Goal: Task Accomplishment & Management: Manage account settings

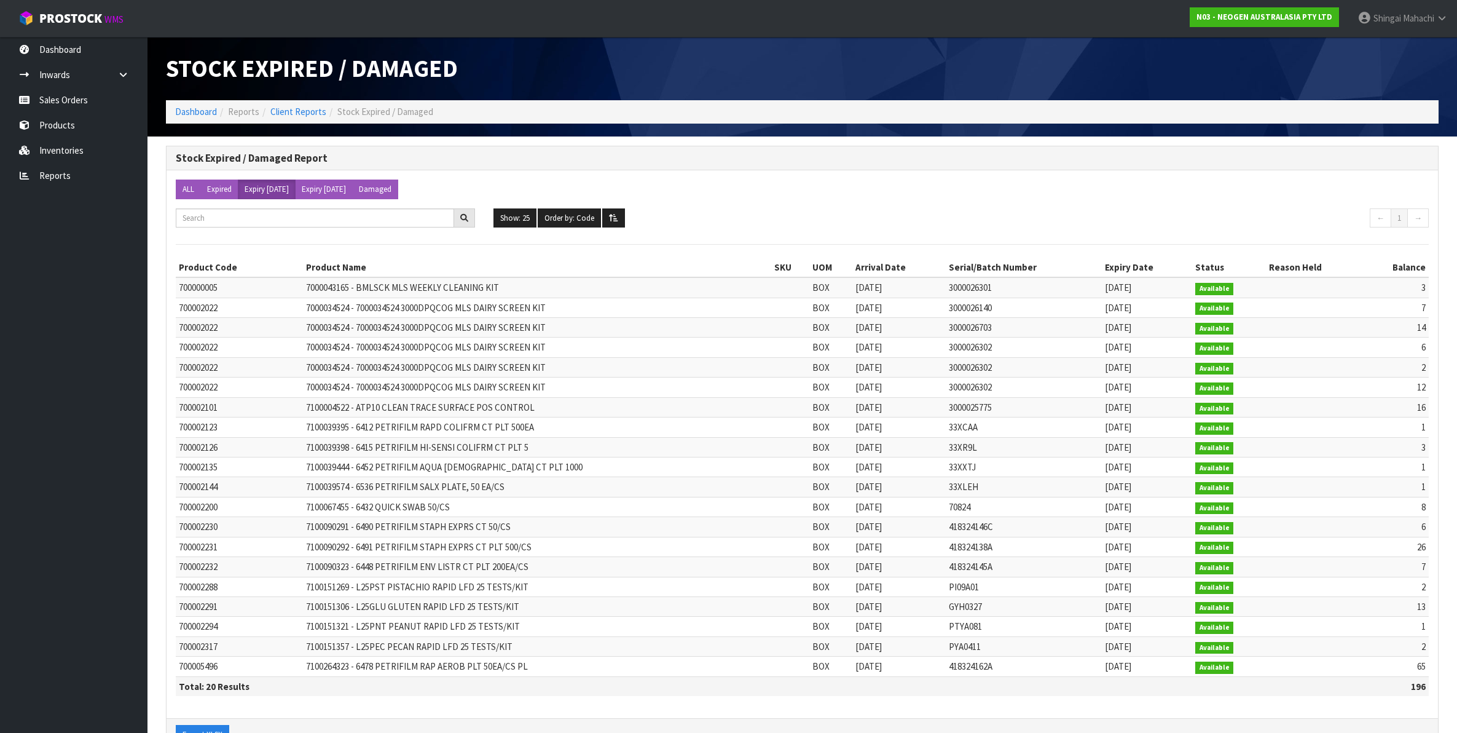
scroll to position [44, 0]
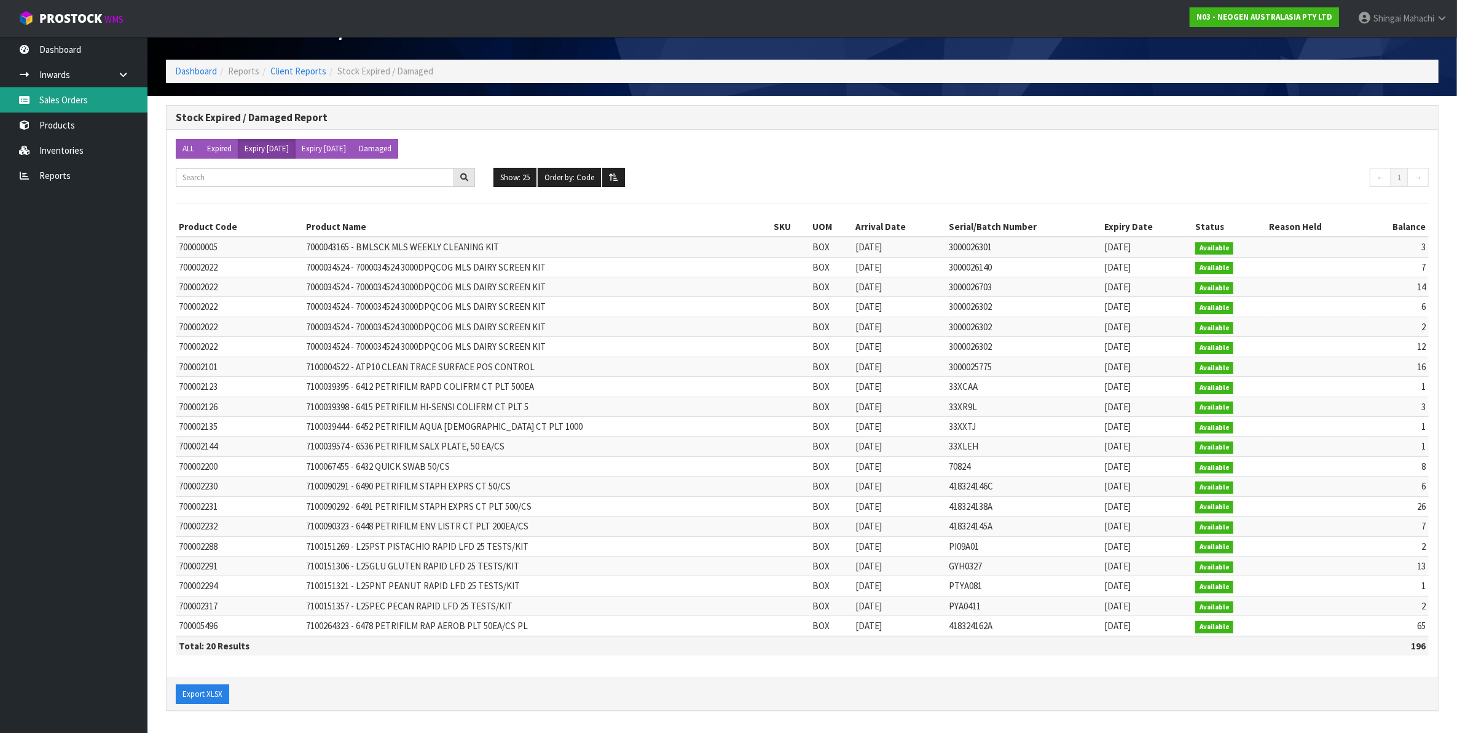
click at [71, 102] on link "Sales Orders" at bounding box center [74, 99] width 148 height 25
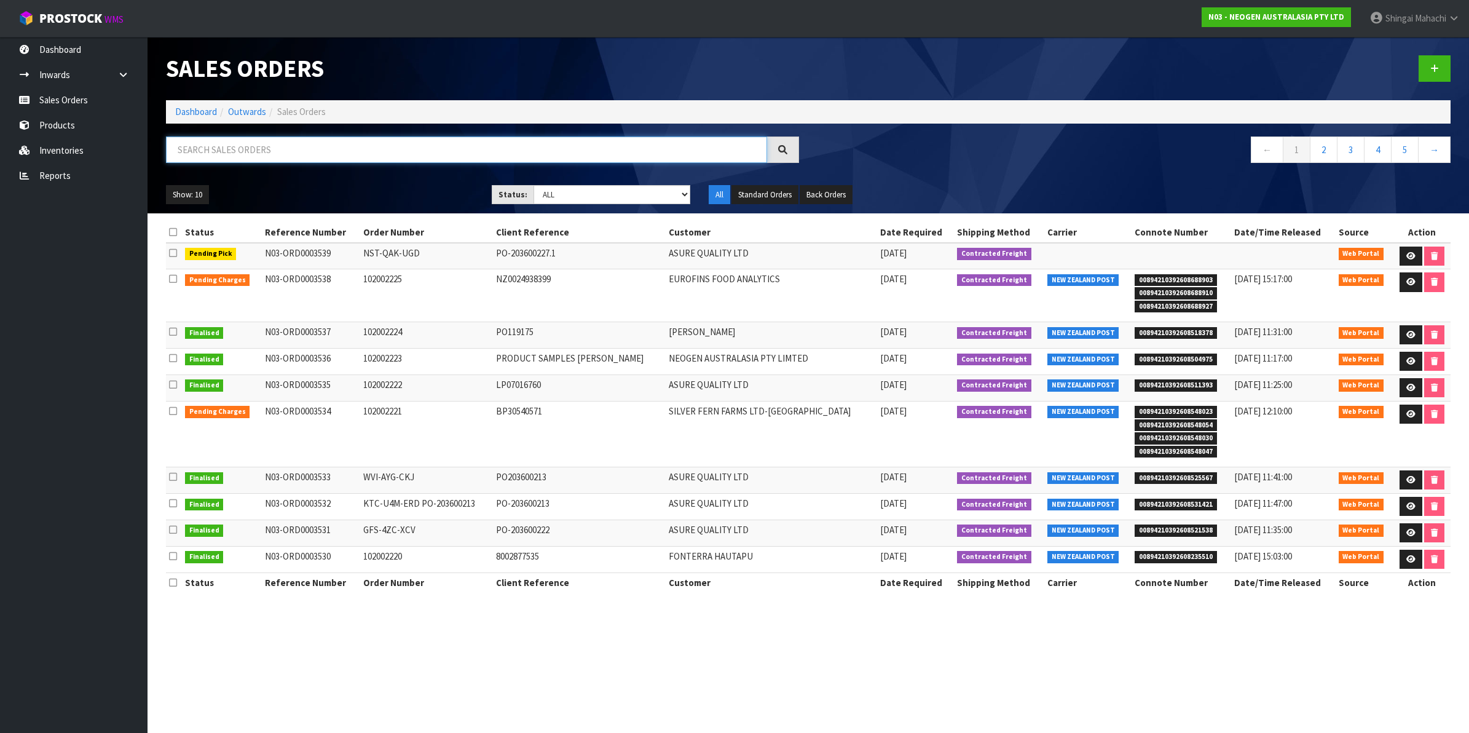
click at [227, 149] on input "text" at bounding box center [466, 149] width 601 height 26
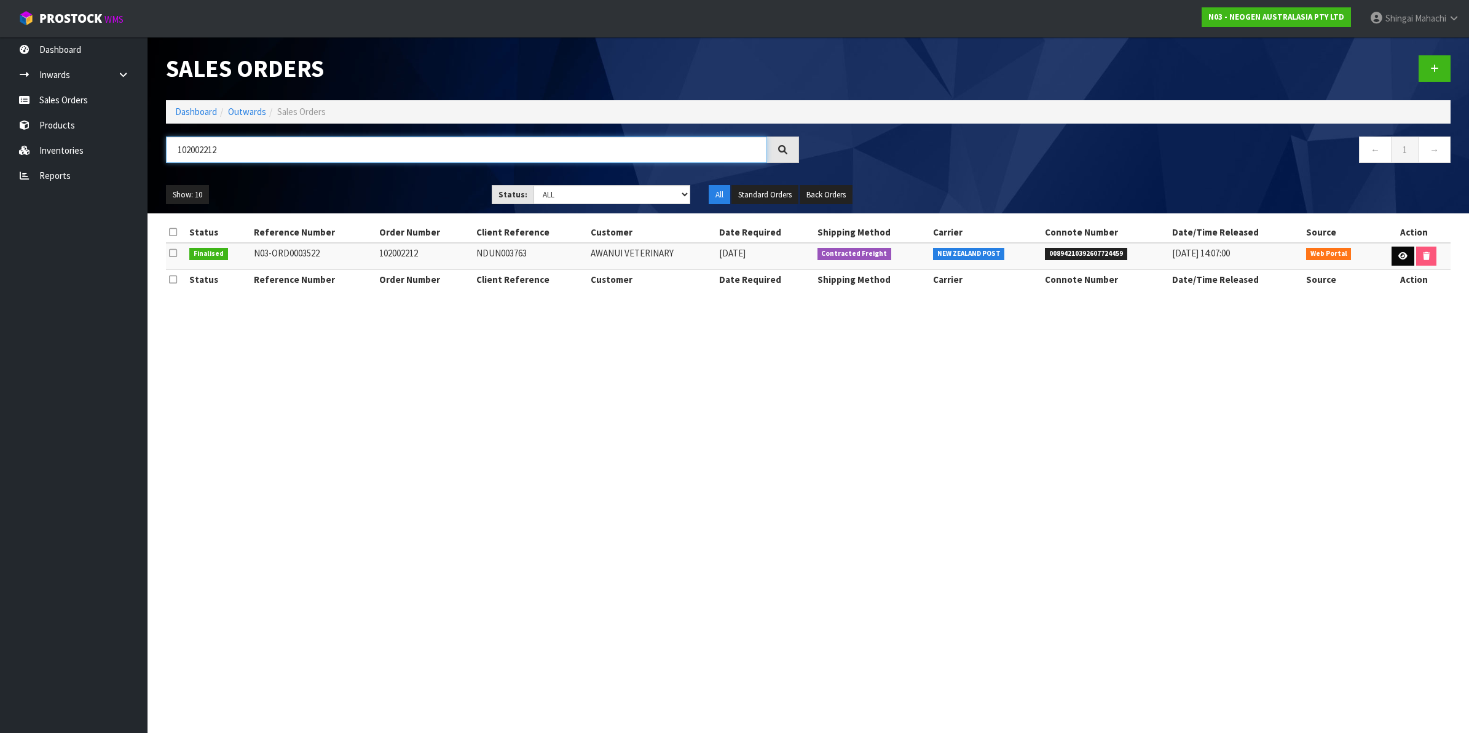
type input "102002212"
click at [1398, 259] on icon at bounding box center [1402, 256] width 9 height 8
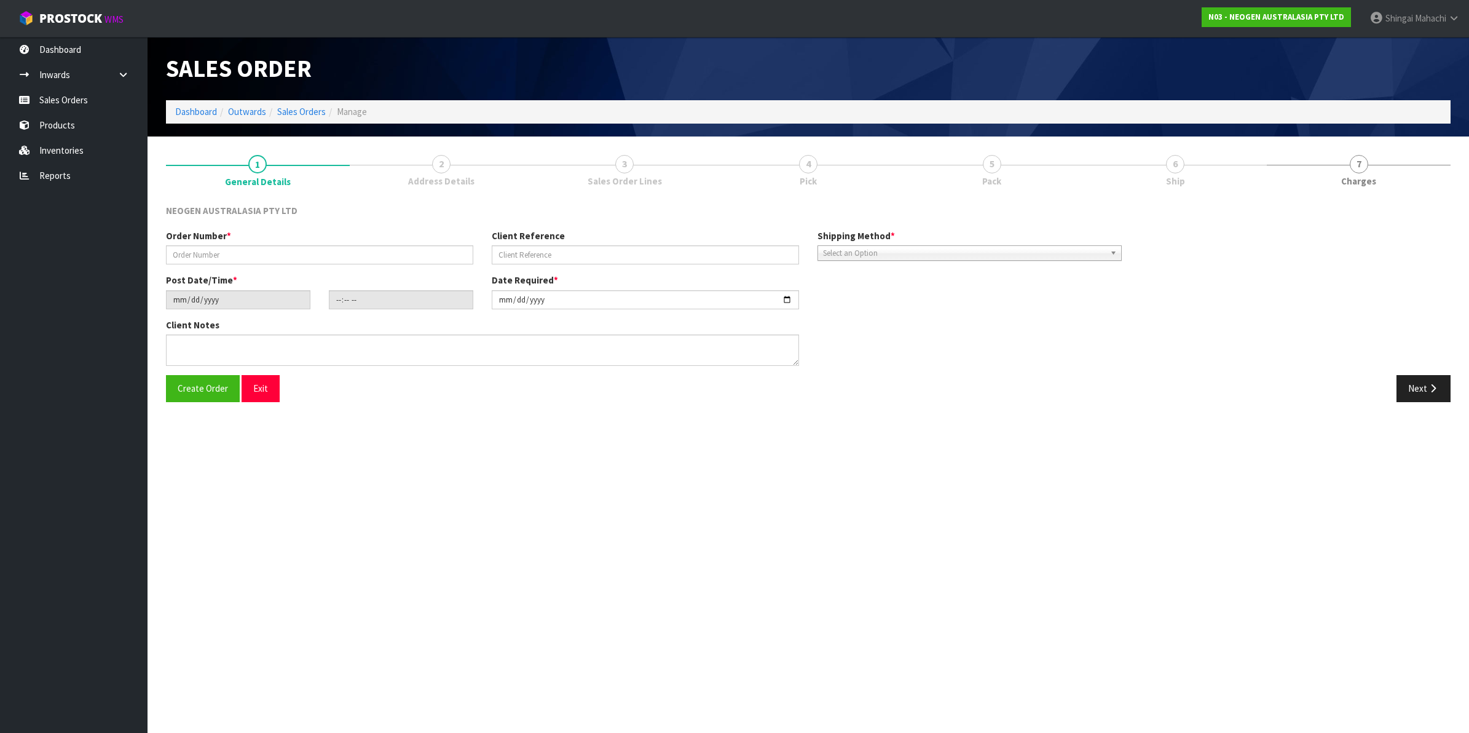
type input "102002212"
type input "NDUN003763"
type input "[DATE]"
type input "11:42:00.000"
type input "[DATE]"
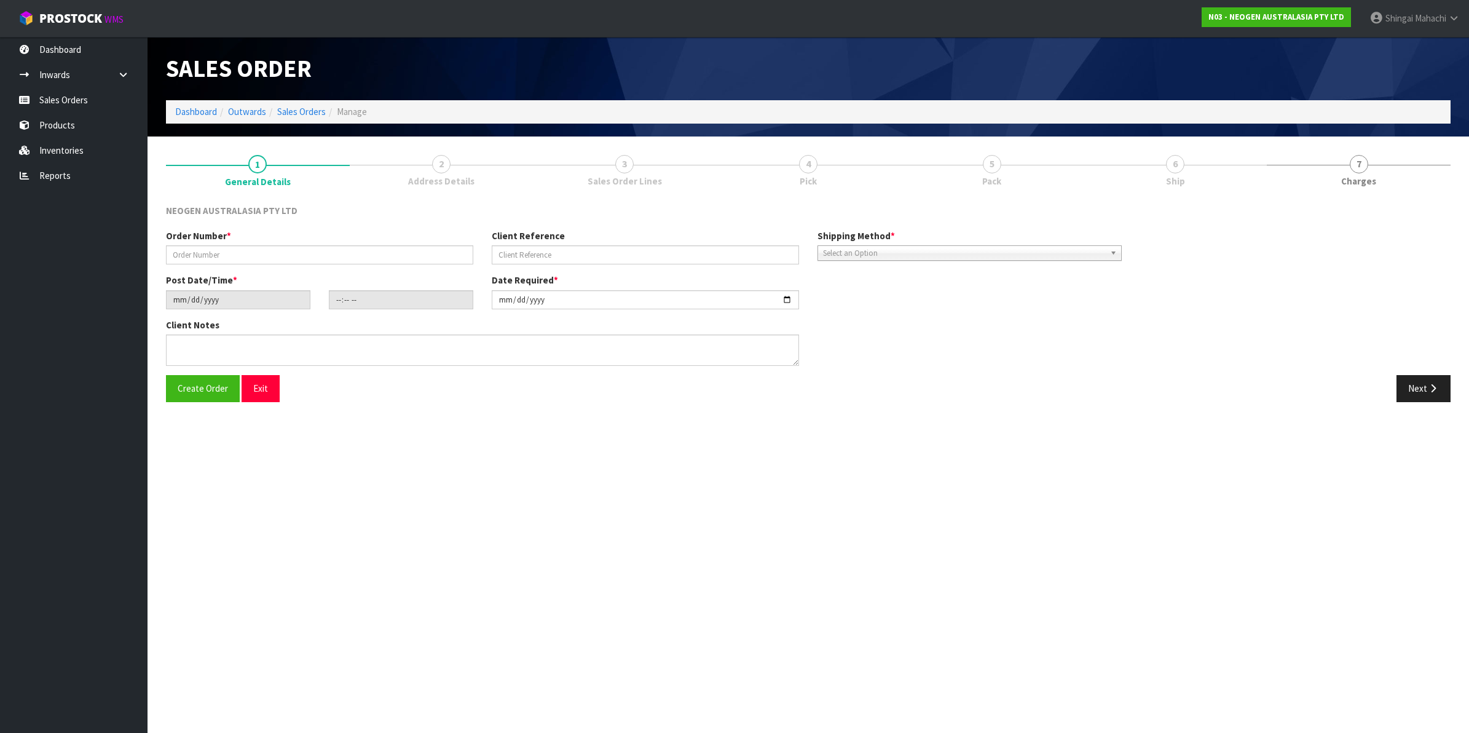
type textarea "ATTN: [PERSON_NAME]"
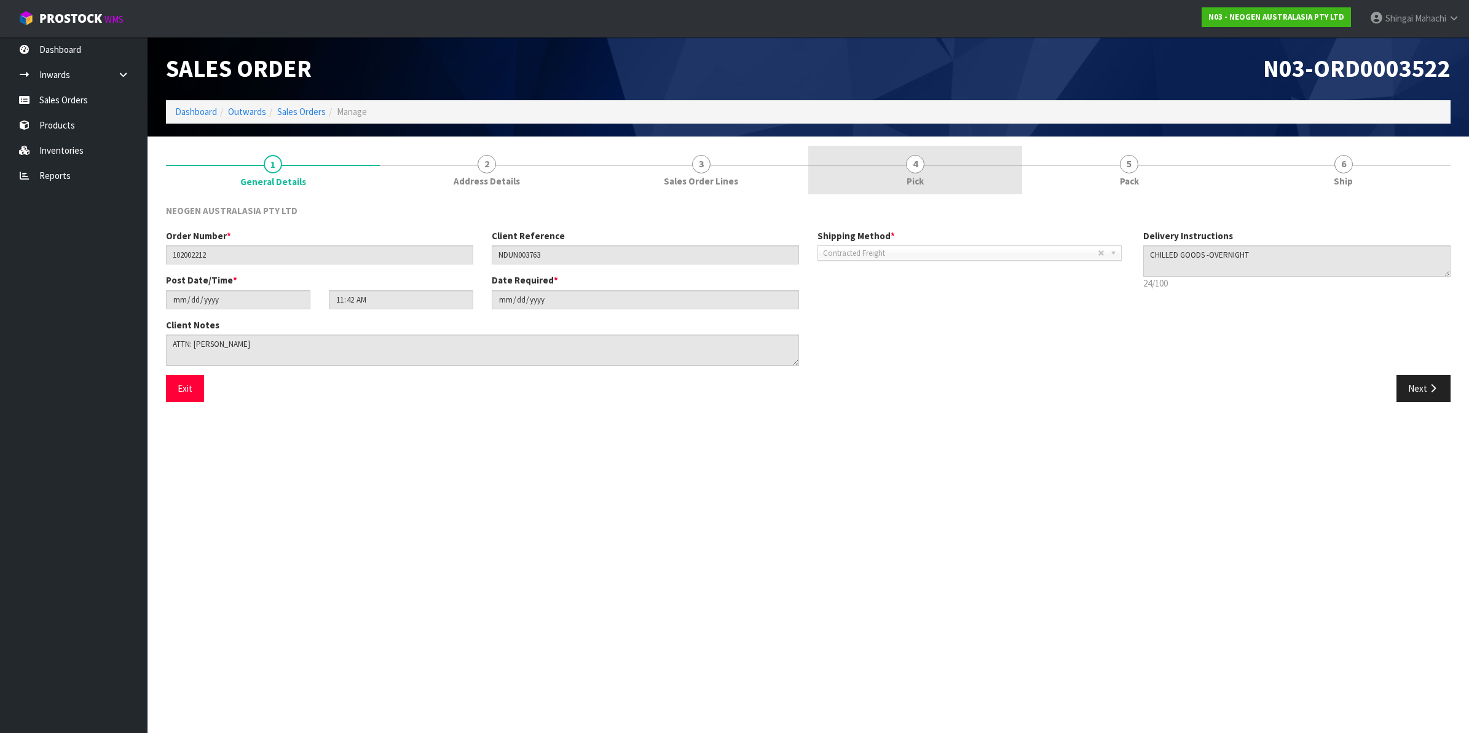
click at [918, 164] on span "4" at bounding box center [915, 164] width 18 height 18
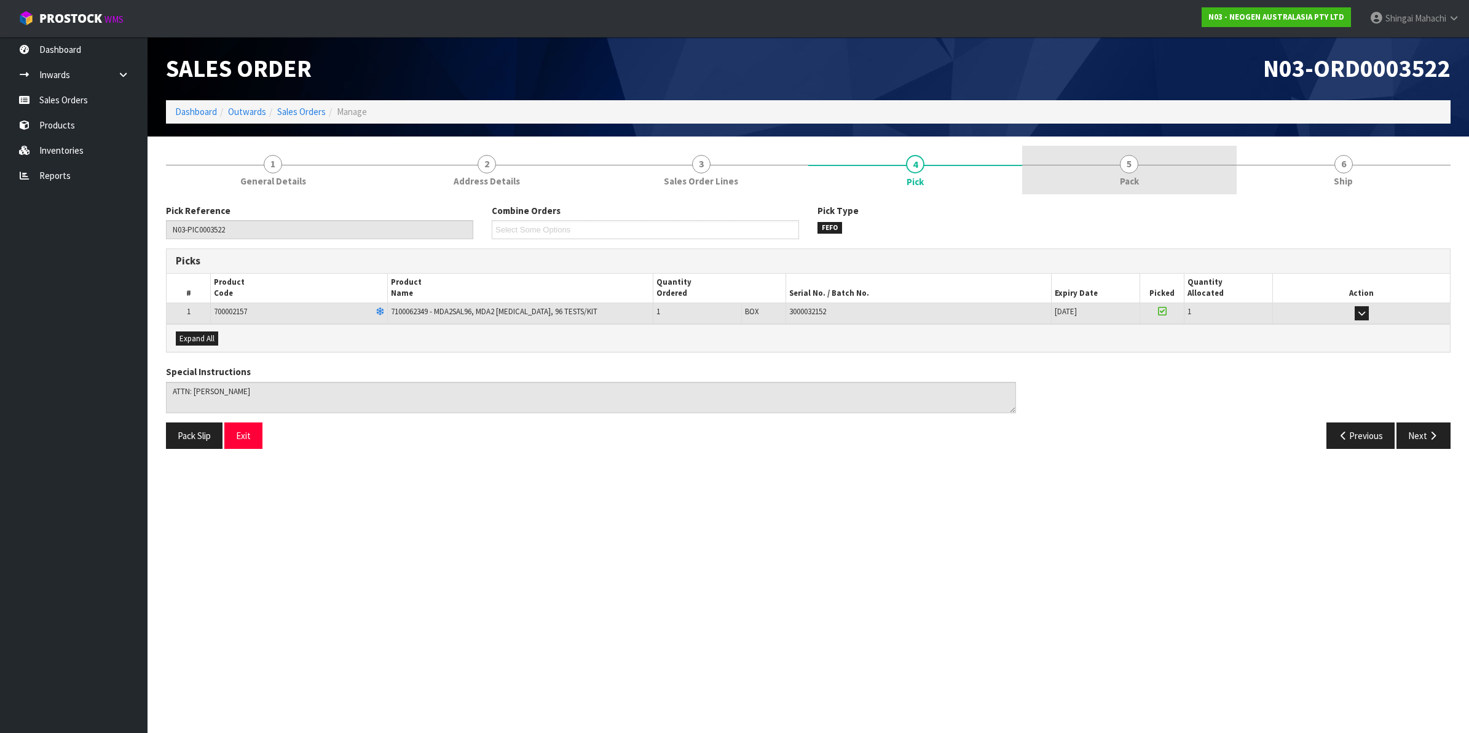
click at [1132, 162] on span "5" at bounding box center [1129, 164] width 18 height 18
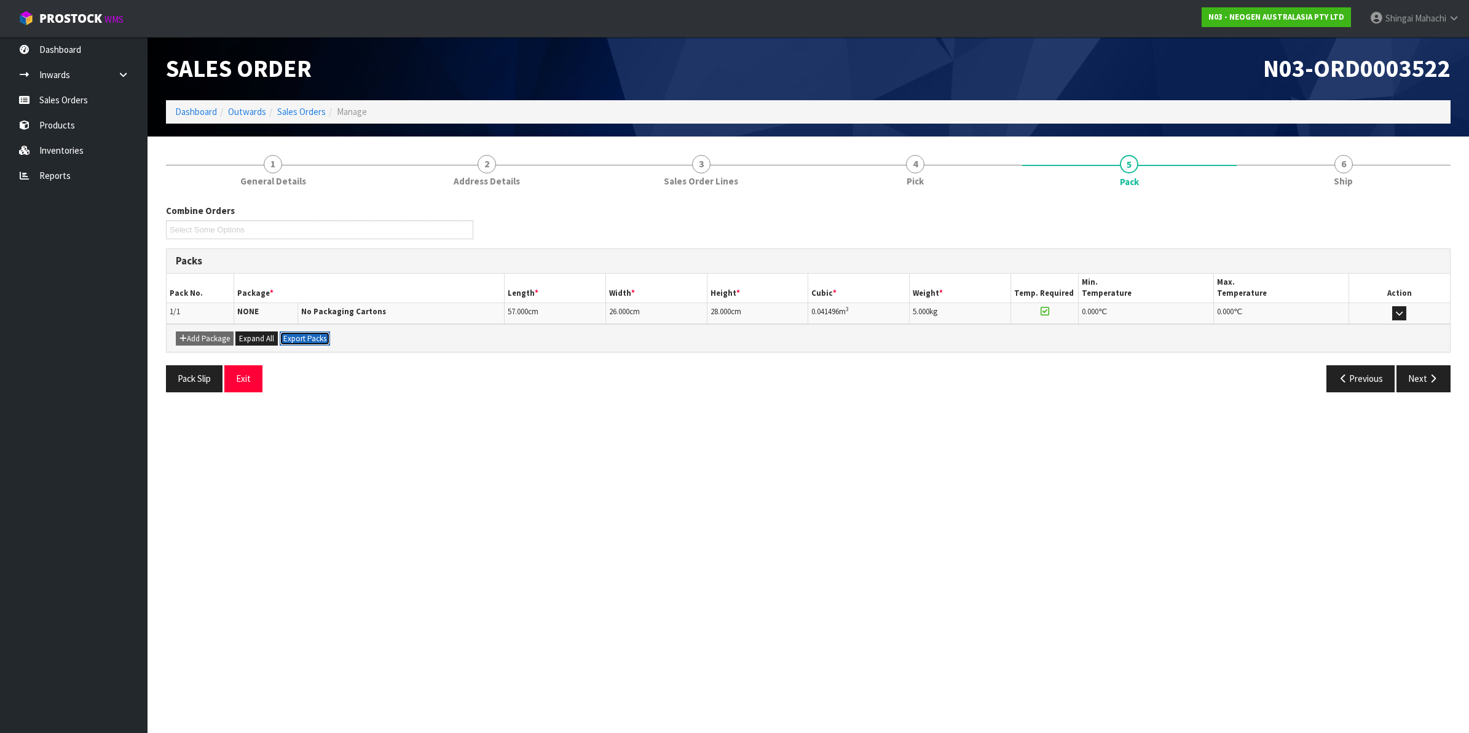
click at [306, 338] on button "Export Packs" at bounding box center [305, 338] width 50 height 15
click at [197, 388] on button "Pack Slip" at bounding box center [194, 378] width 57 height 26
click at [910, 167] on span "4" at bounding box center [915, 164] width 18 height 18
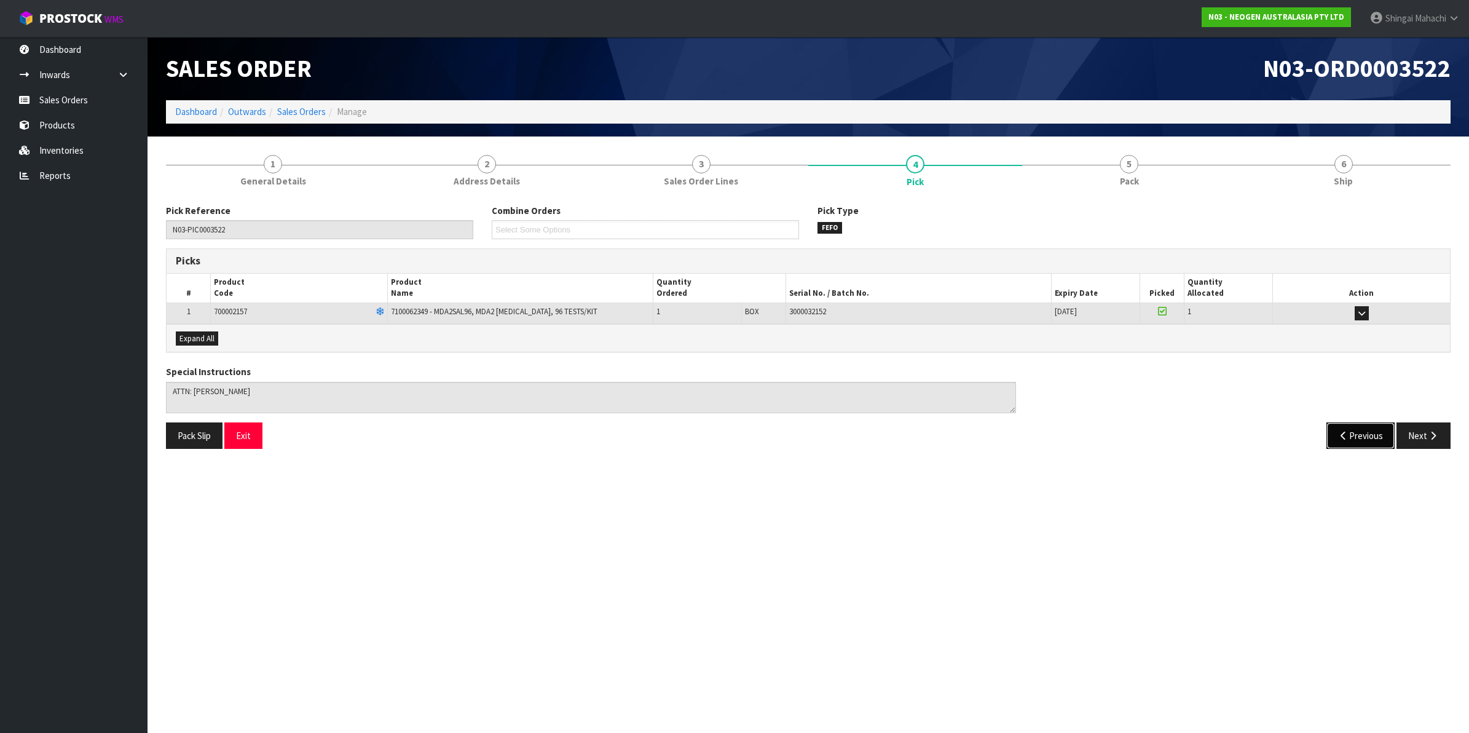
click at [1357, 441] on button "Previous" at bounding box center [1361, 435] width 69 height 26
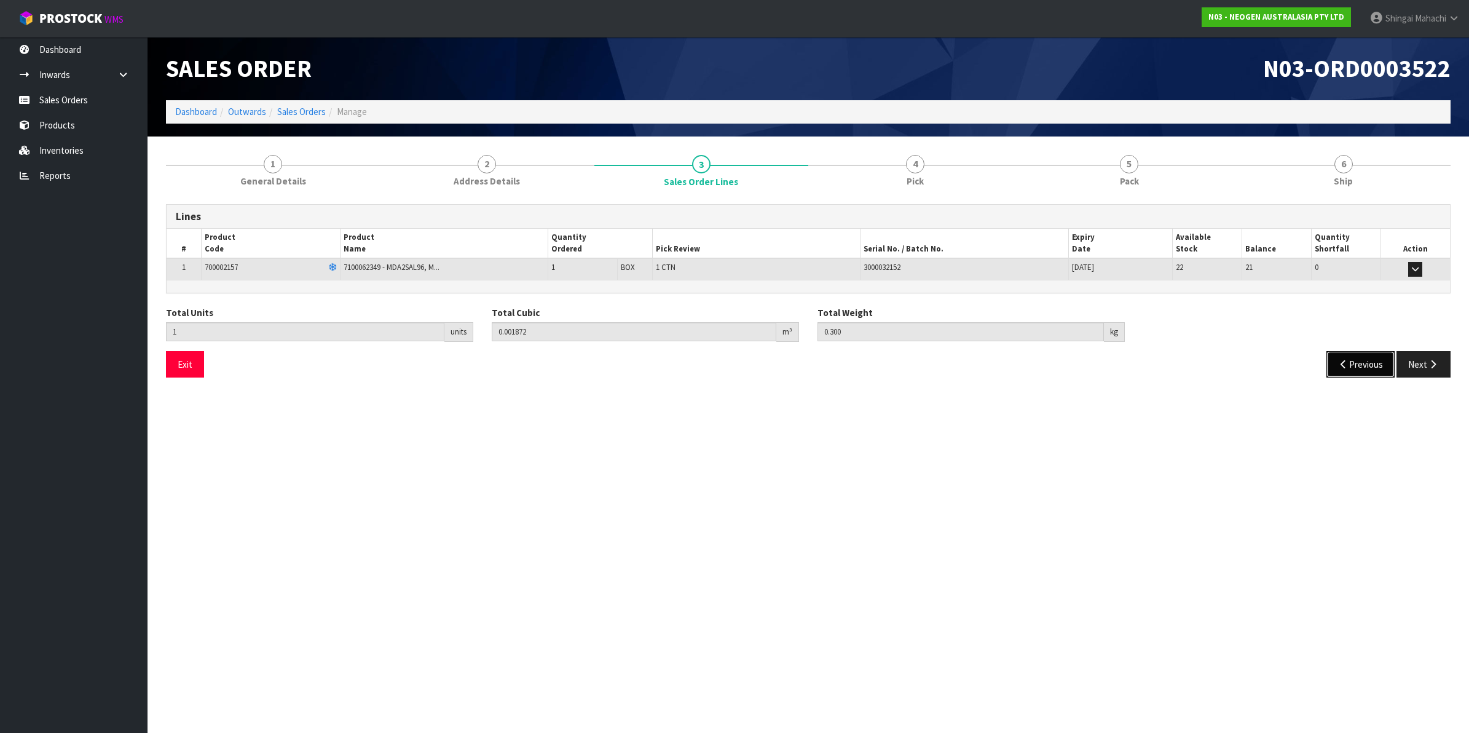
click at [1351, 368] on button "Previous" at bounding box center [1361, 364] width 69 height 26
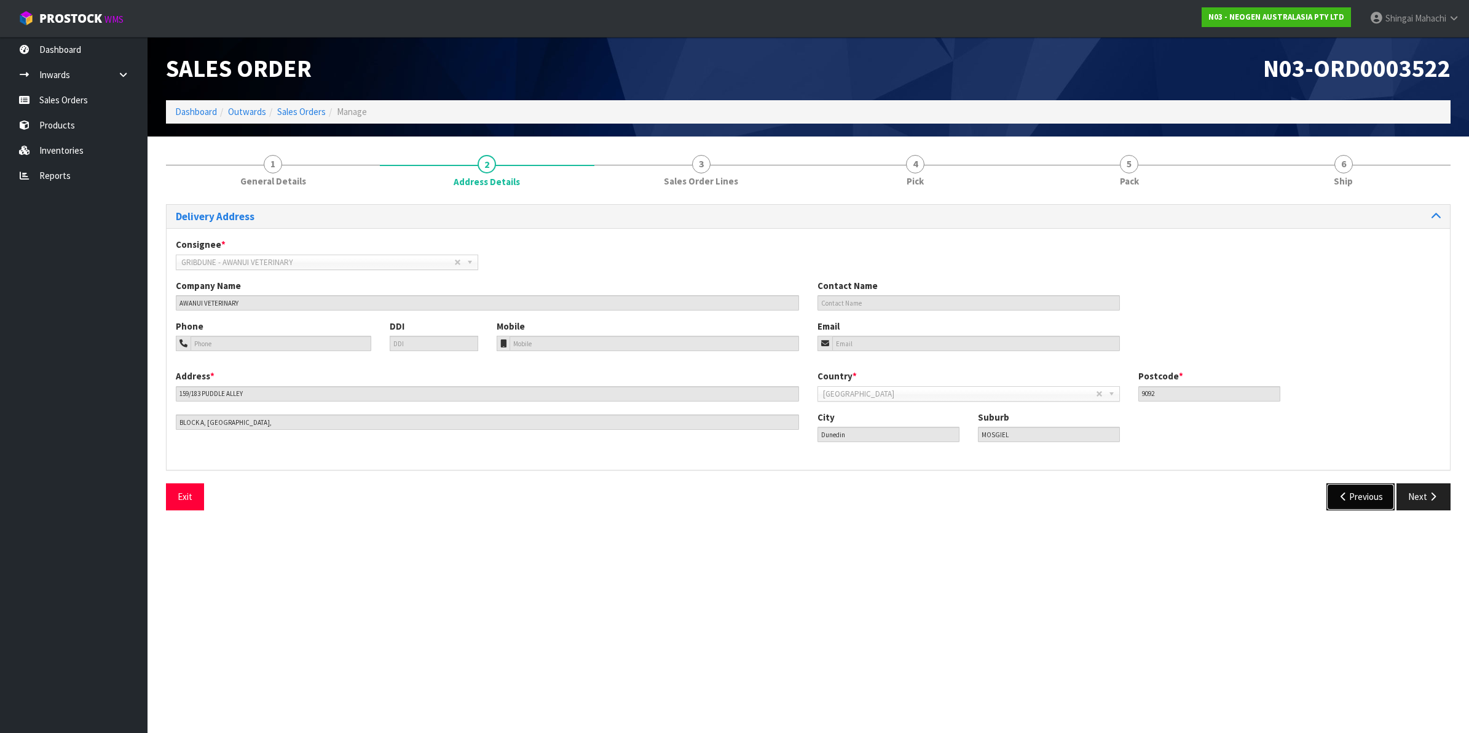
click at [1357, 509] on button "Previous" at bounding box center [1361, 496] width 69 height 26
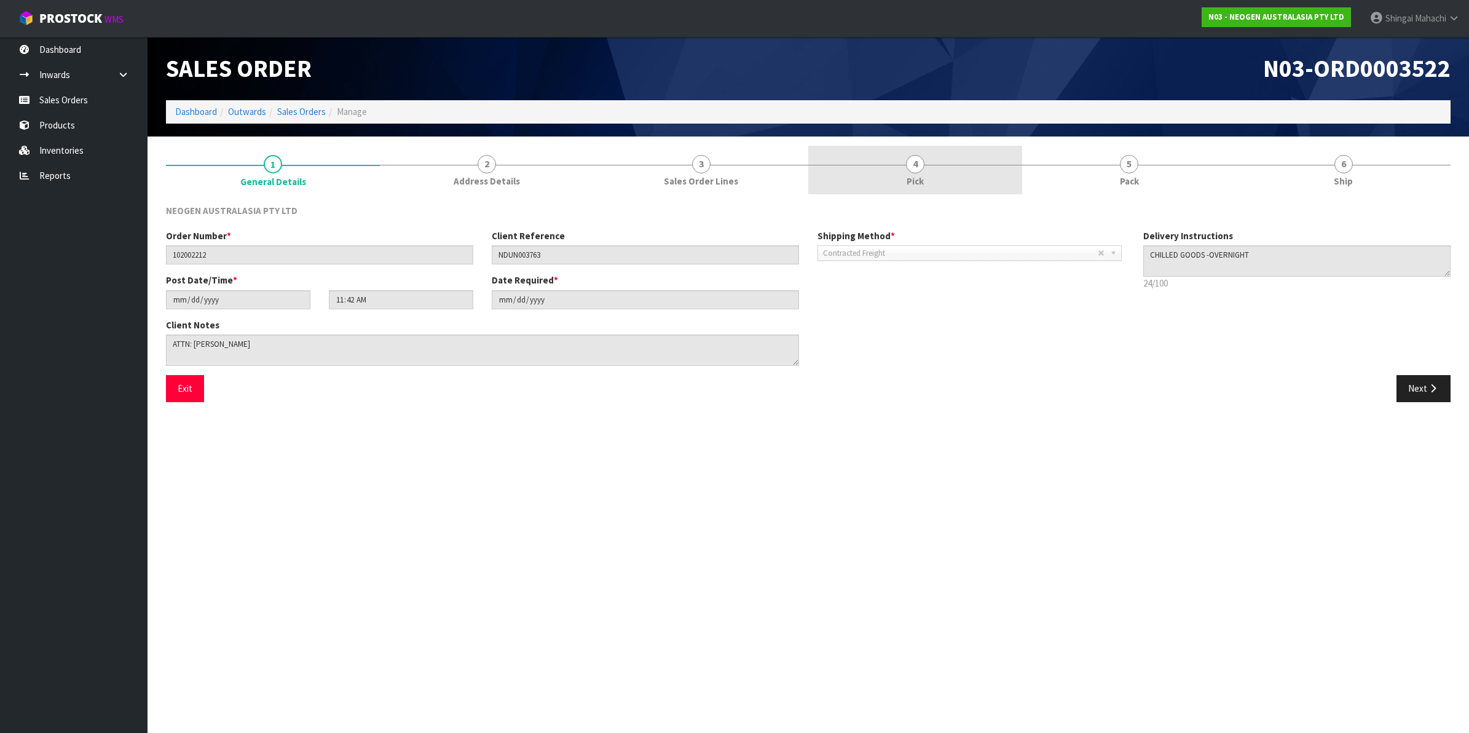
click at [912, 168] on span "4" at bounding box center [915, 164] width 18 height 18
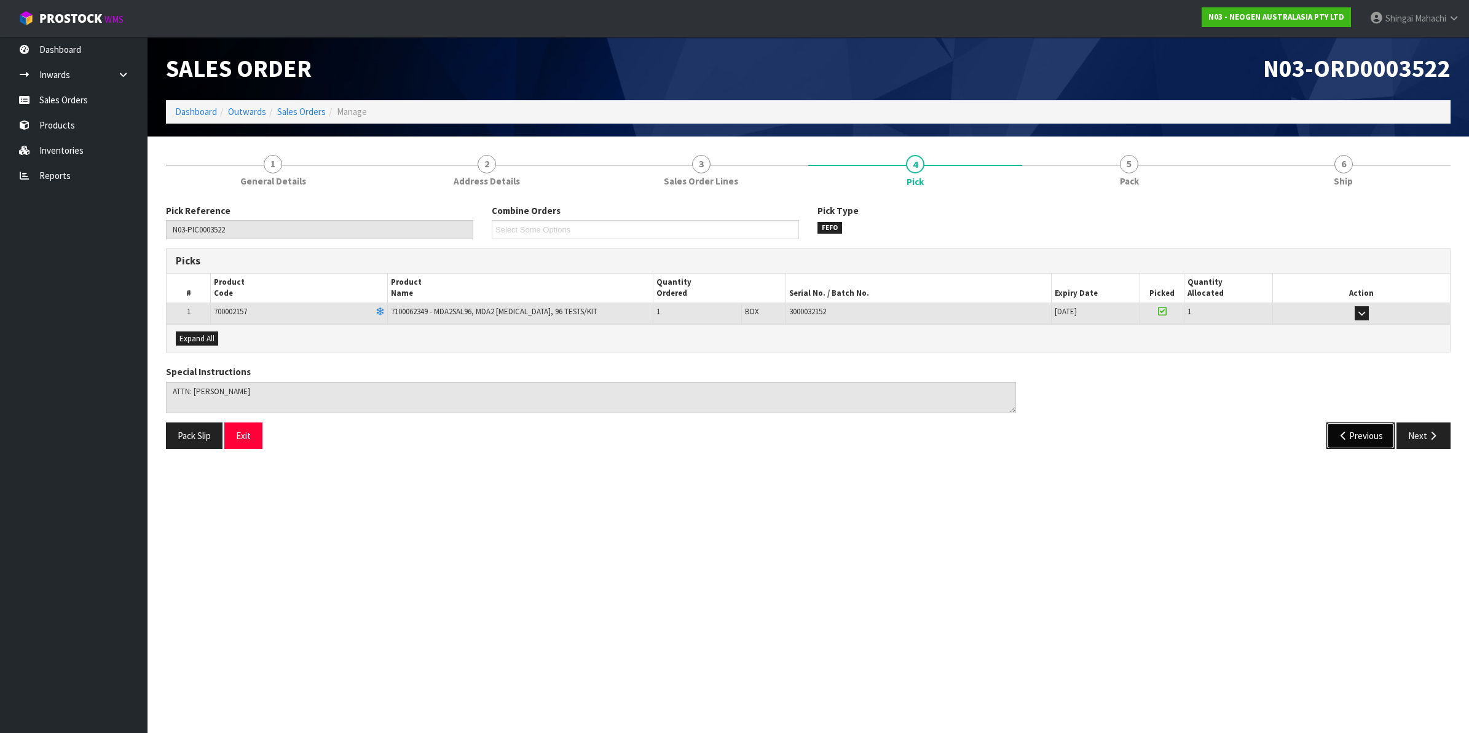
click at [1360, 441] on button "Previous" at bounding box center [1361, 435] width 69 height 26
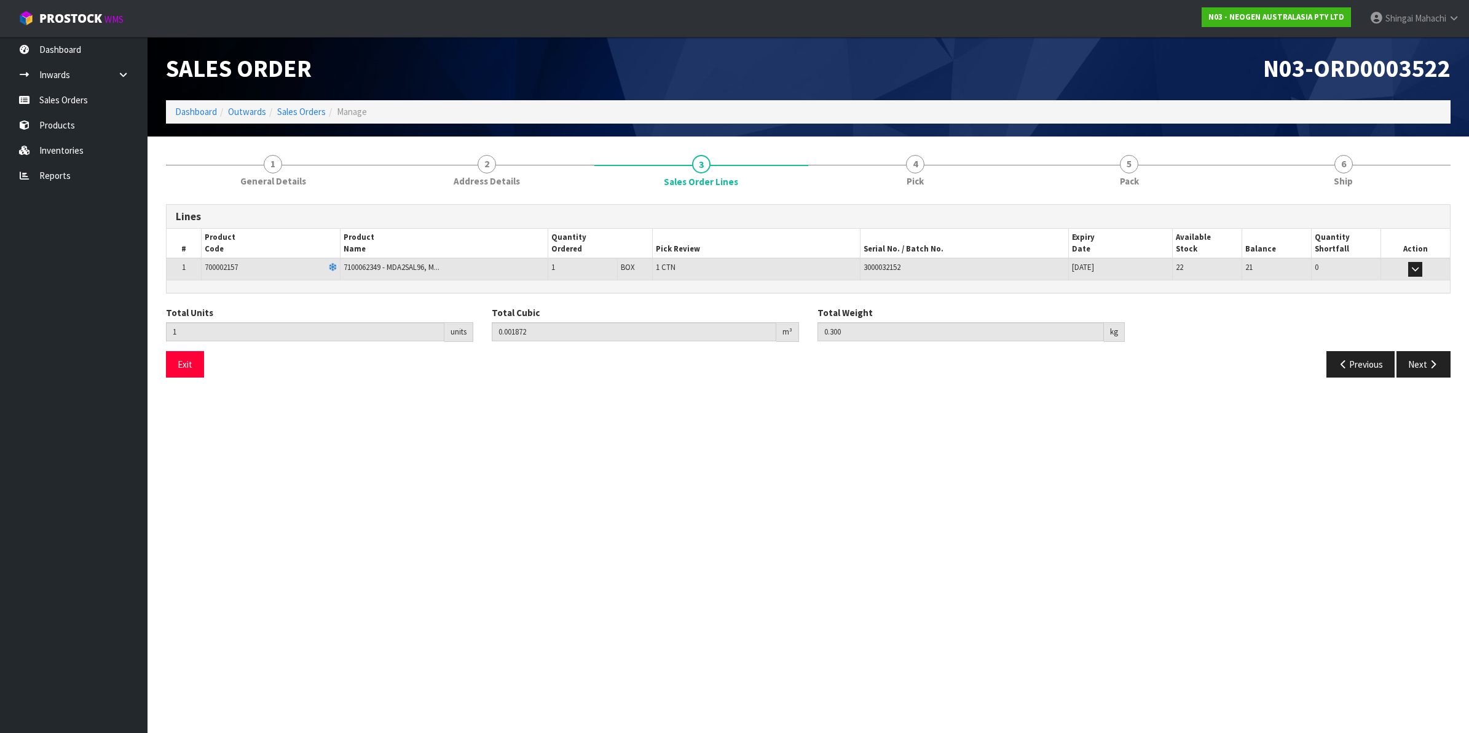
click at [1360, 432] on section "Edit Sales Order N03-ORD0003522 Dashboard Outwards Sales Orders Manage Sales Or…" at bounding box center [734, 366] width 1469 height 733
click at [1355, 357] on button "Previous" at bounding box center [1361, 364] width 69 height 26
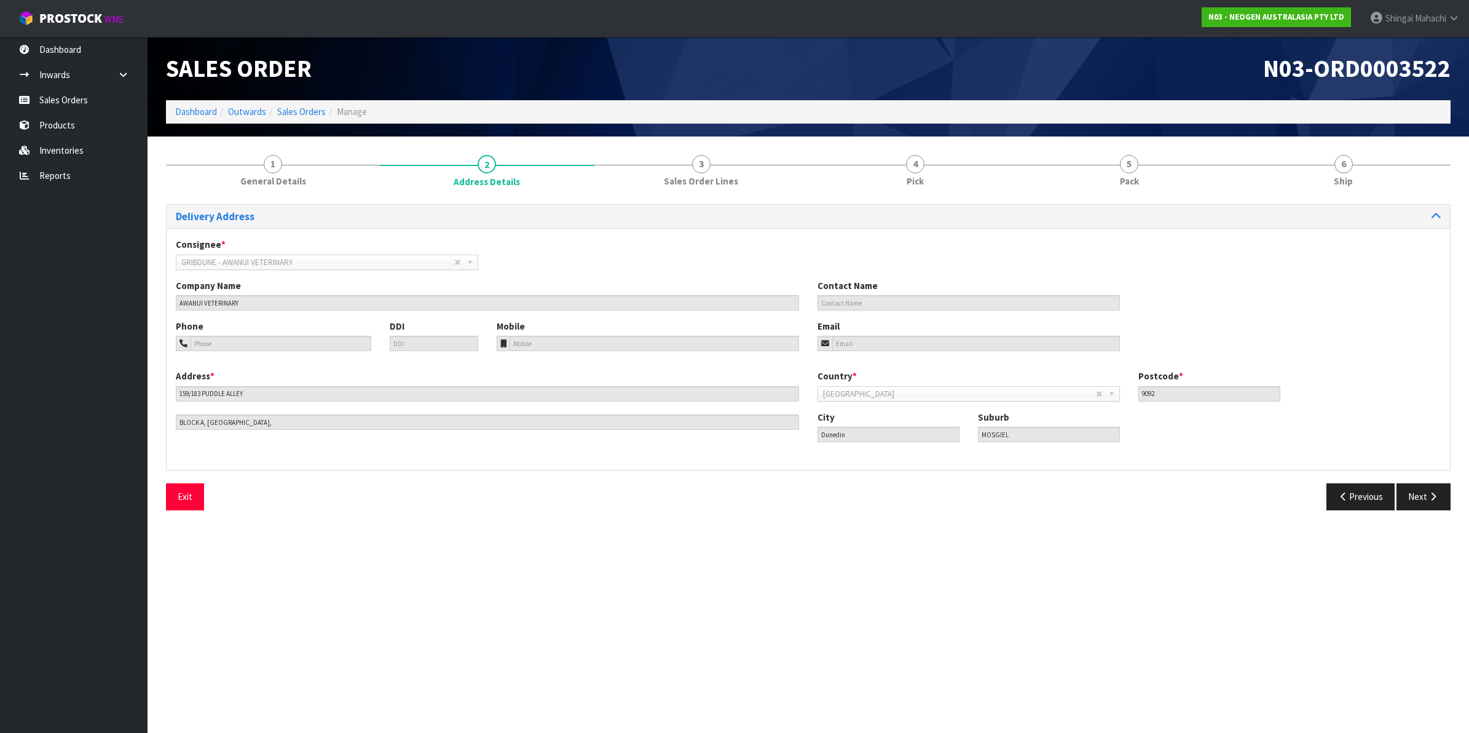
click at [1355, 357] on div "Phone DDI Mobile Email" at bounding box center [809, 345] width 1284 height 50
click at [1360, 501] on button "Previous" at bounding box center [1361, 496] width 69 height 26
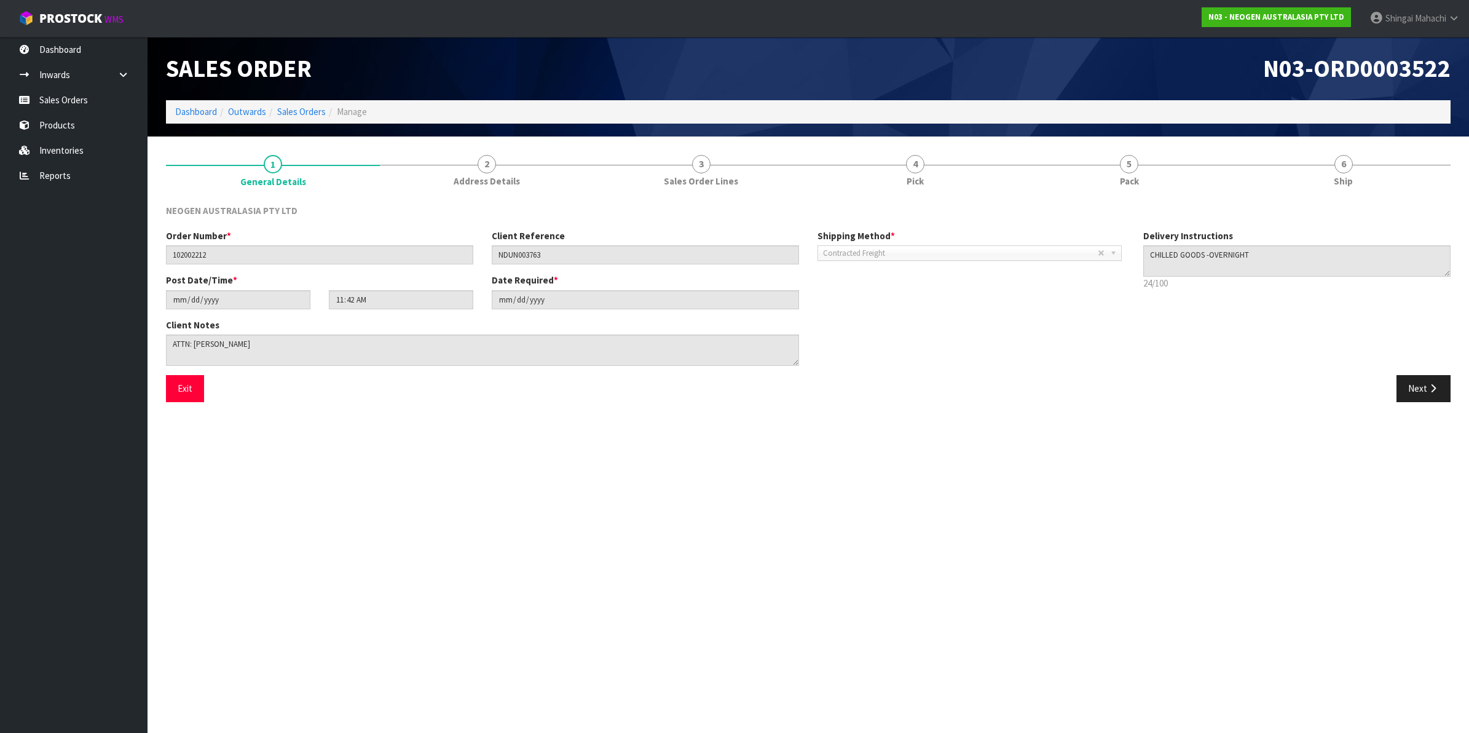
click at [1271, 62] on span "N03-ORD0003522" at bounding box center [1356, 68] width 187 height 31
drag, startPoint x: 1265, startPoint y: 68, endPoint x: 1464, endPoint y: 65, distance: 198.6
click at [1457, 65] on header "Sales Order N03-ORD0003522 Dashboard Outwards Sales Orders Manage" at bounding box center [809, 87] width 1322 height 100
copy span "N03-ORD0003522"
click at [916, 158] on span "4" at bounding box center [915, 164] width 18 height 18
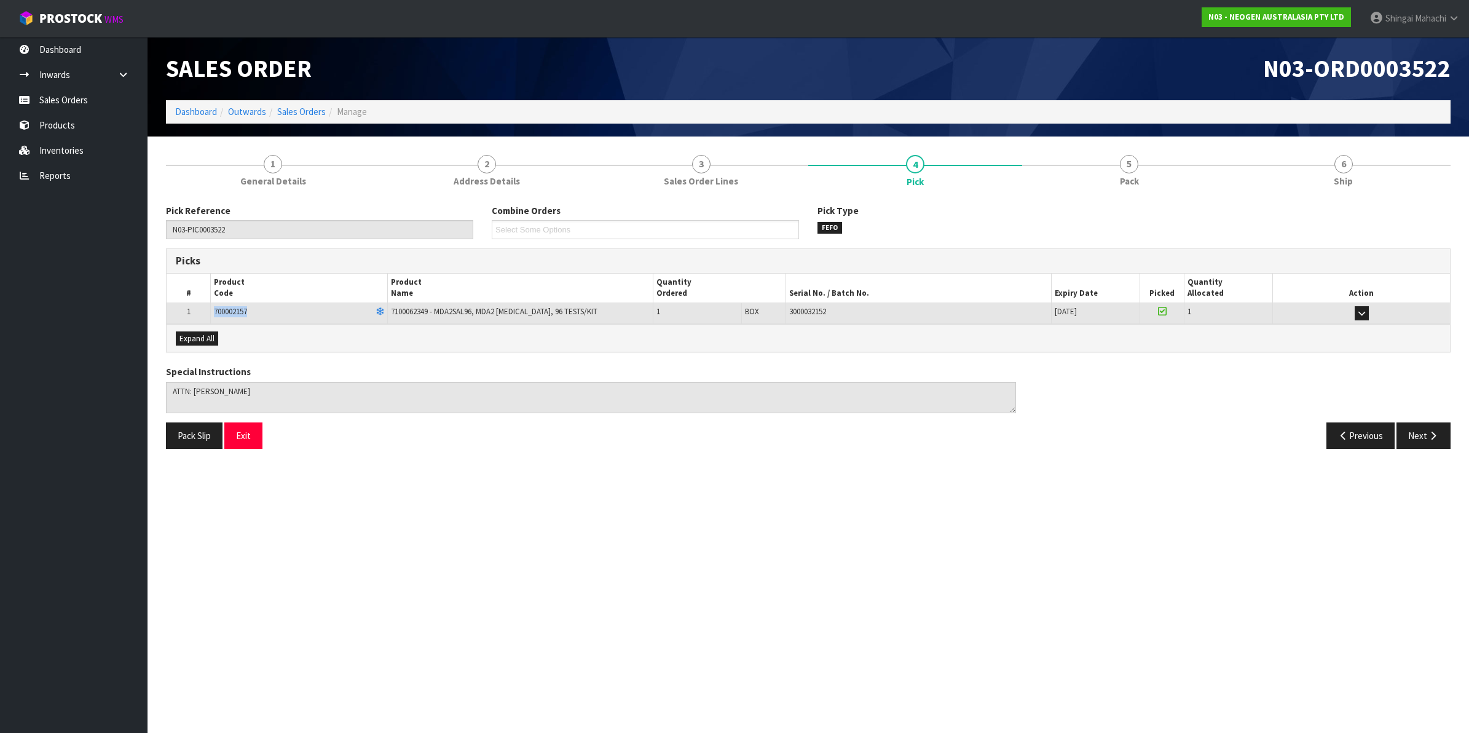
drag, startPoint x: 254, startPoint y: 309, endPoint x: 213, endPoint y: 309, distance: 41.2
click at [213, 309] on td "700002157" at bounding box center [299, 313] width 177 height 22
copy span "700002157"
drag, startPoint x: 437, startPoint y: 309, endPoint x: 594, endPoint y: 310, distance: 157.4
click at [594, 310] on td "7100062349 - MDA2SAL96, MDA2 [MEDICAL_DATA], 96 TESTS/KIT" at bounding box center [521, 313] width 266 height 22
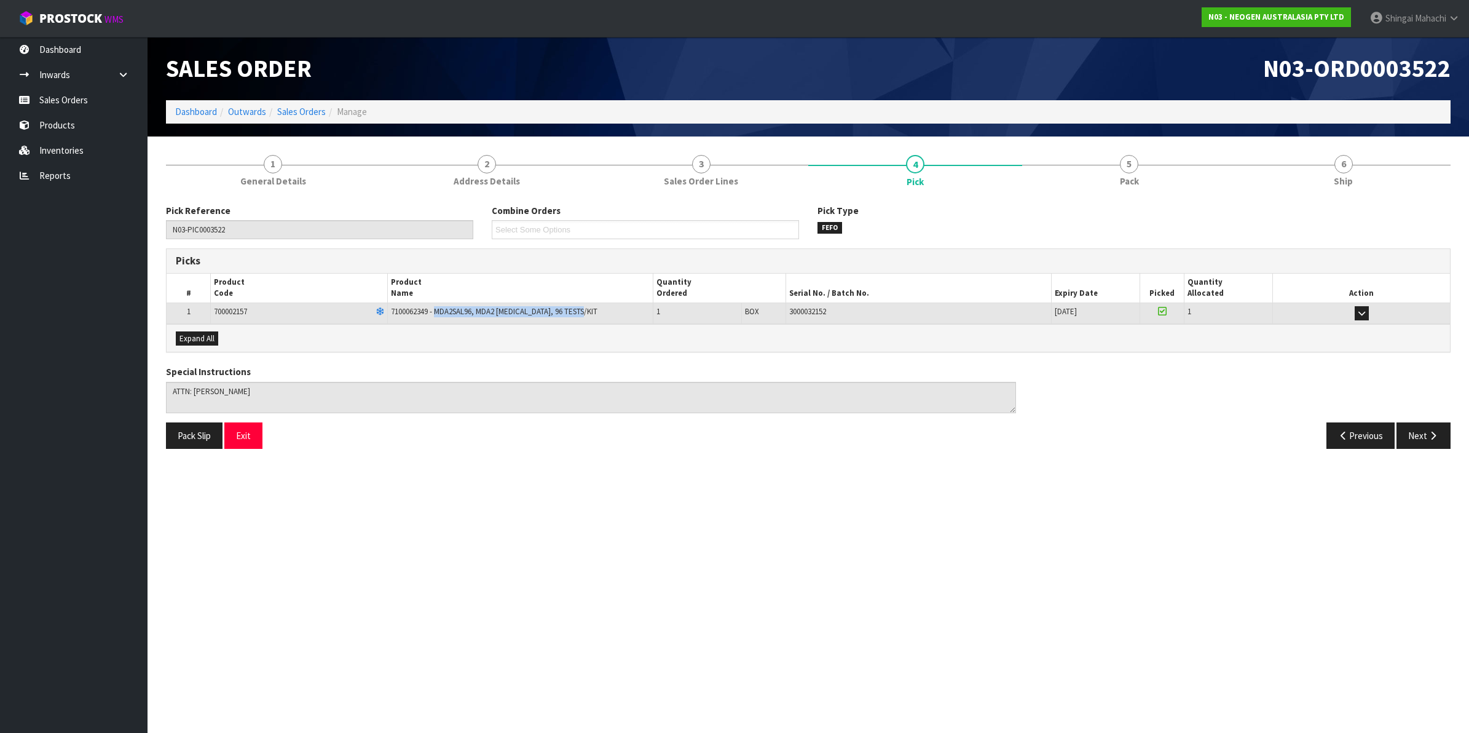
copy span "MDA2SAL96, MDA2 [MEDICAL_DATA], 96 TESTS/KIT"
click at [296, 108] on link "Sales Orders" at bounding box center [301, 112] width 49 height 12
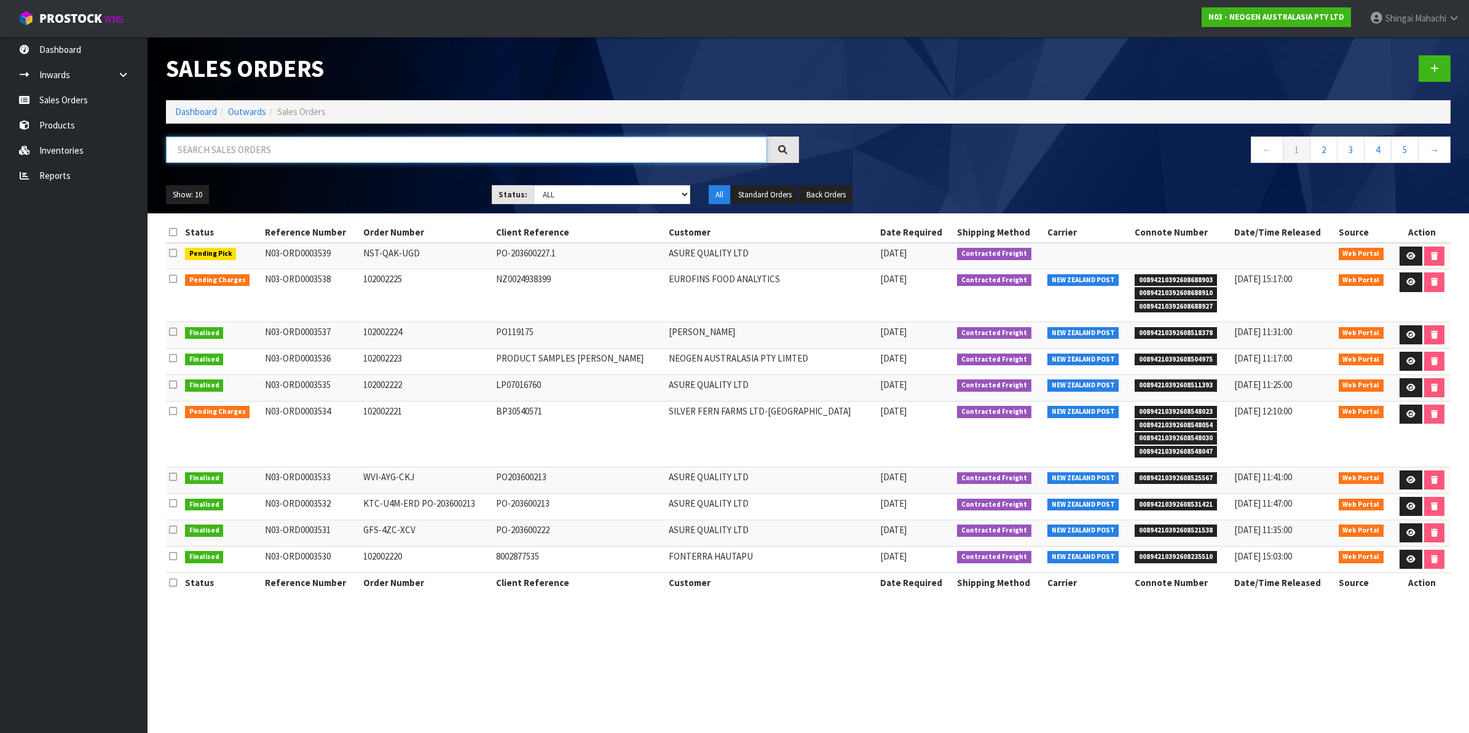
click at [242, 148] on input "text" at bounding box center [466, 149] width 601 height 26
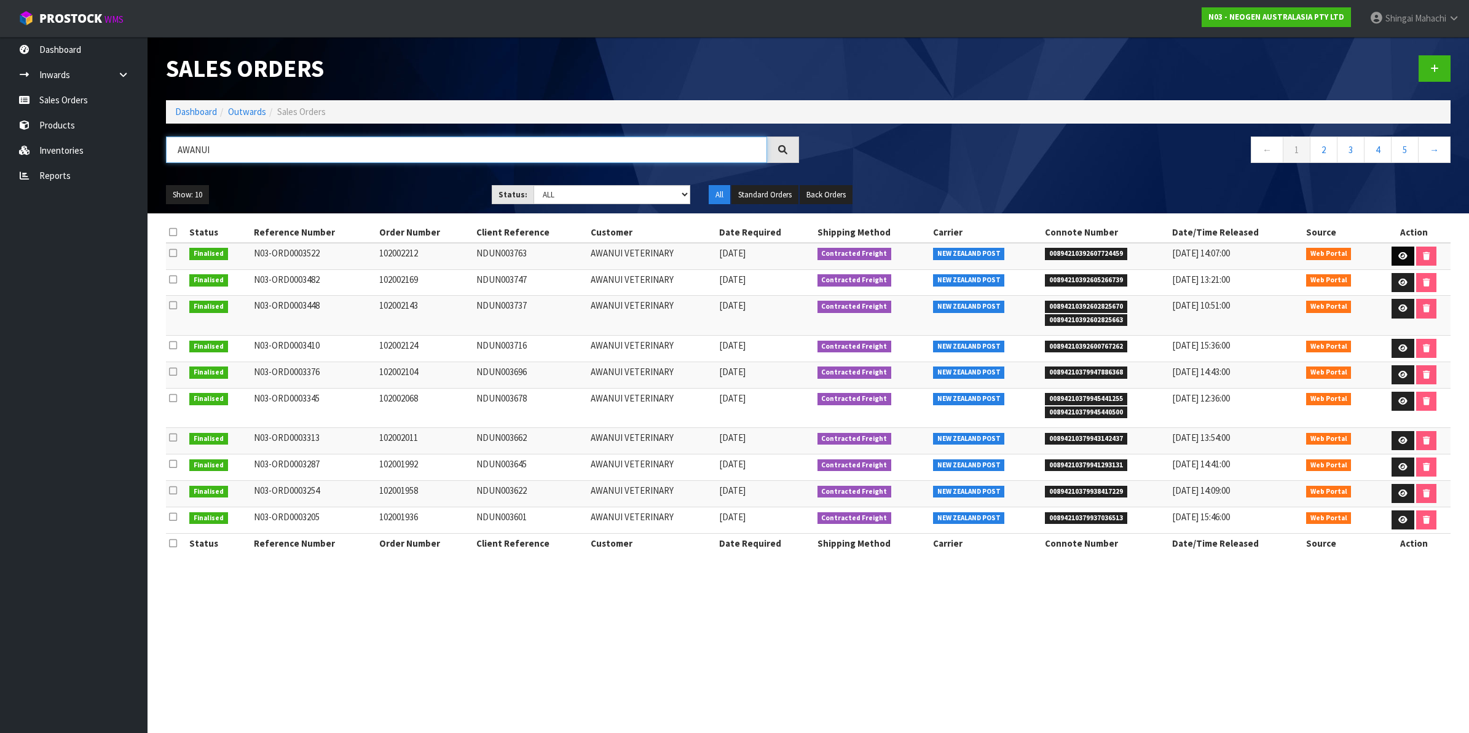
type input "AWANUI"
click at [1399, 253] on icon at bounding box center [1402, 256] width 9 height 8
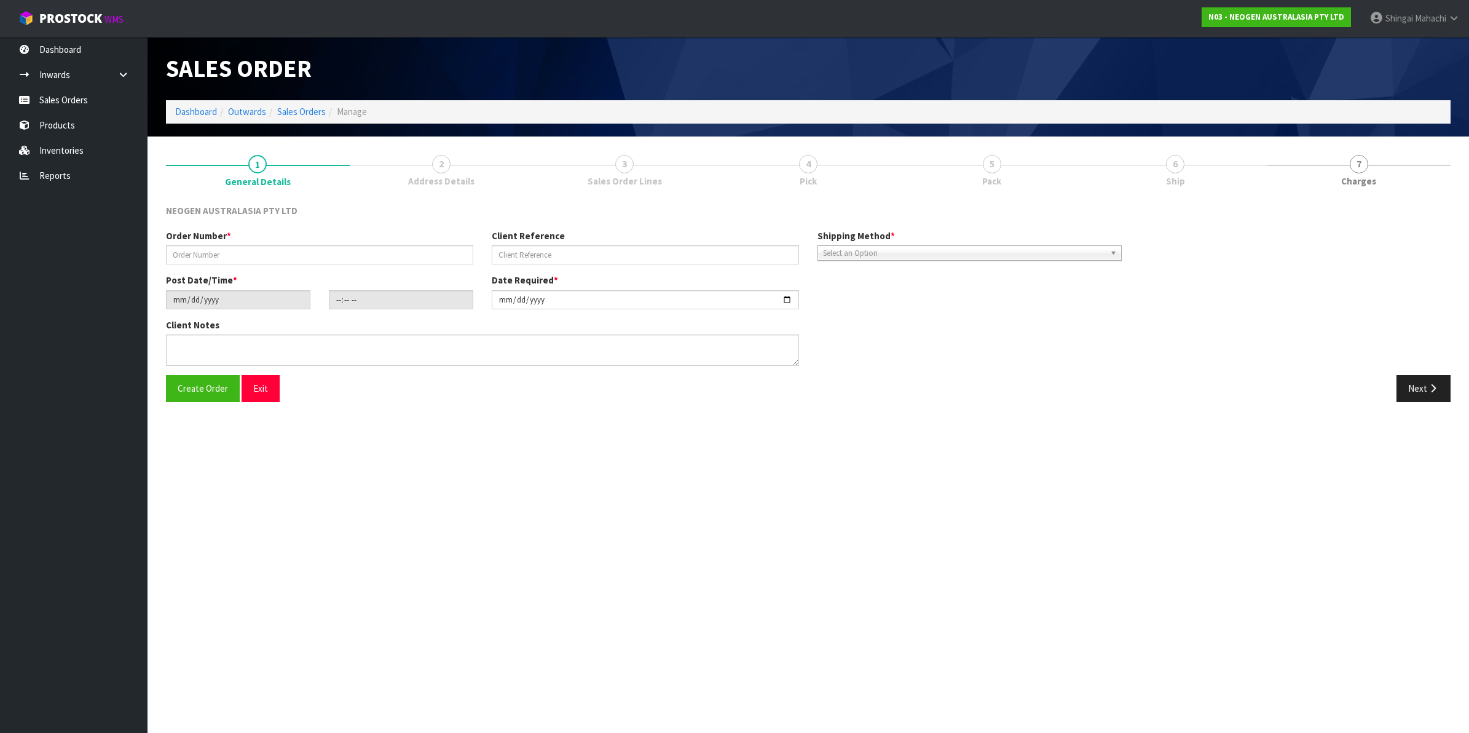
type input "102002212"
type input "NDUN003763"
type input "[DATE]"
type input "11:42:00.000"
type input "[DATE]"
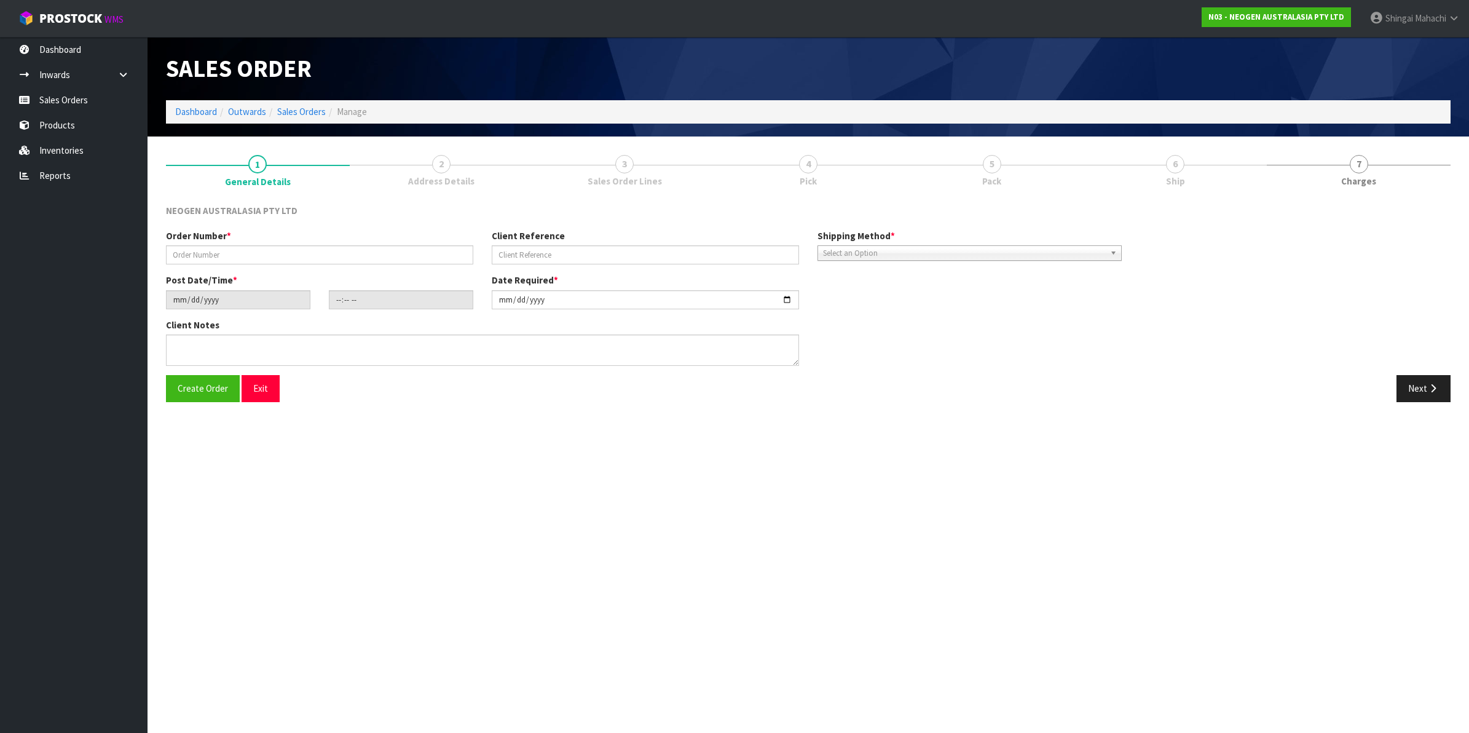
type textarea "ATTN: [PERSON_NAME]"
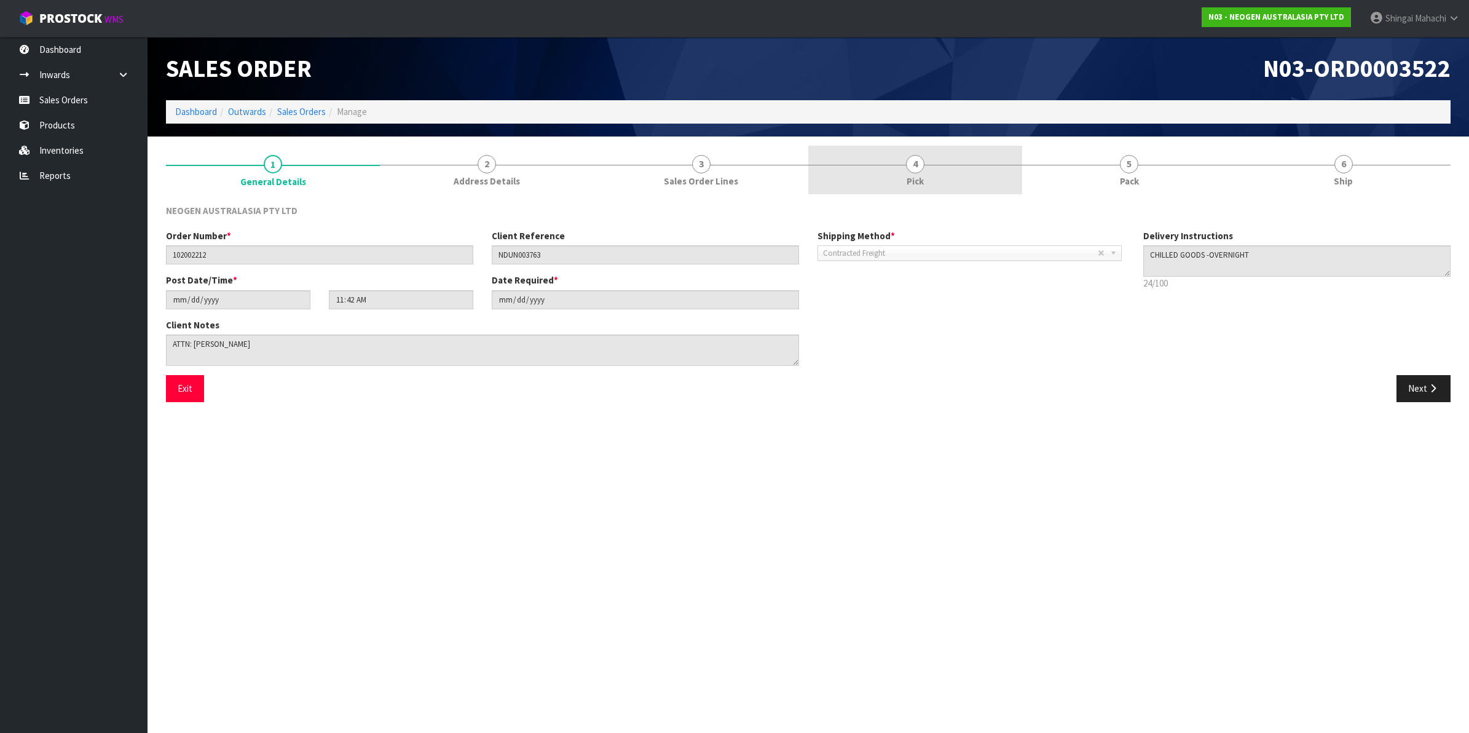
click at [914, 157] on span "4" at bounding box center [915, 164] width 18 height 18
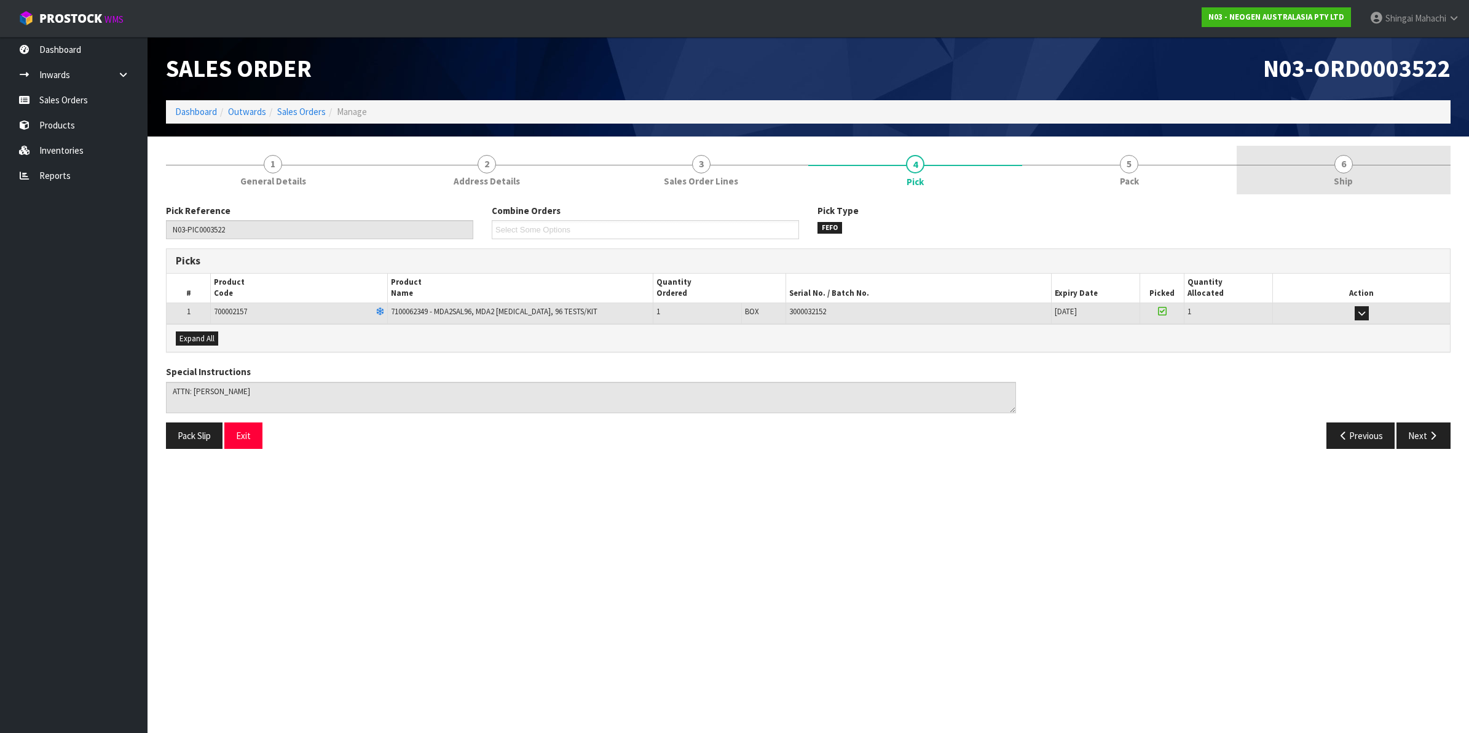
click at [1346, 172] on span "6" at bounding box center [1344, 164] width 18 height 18
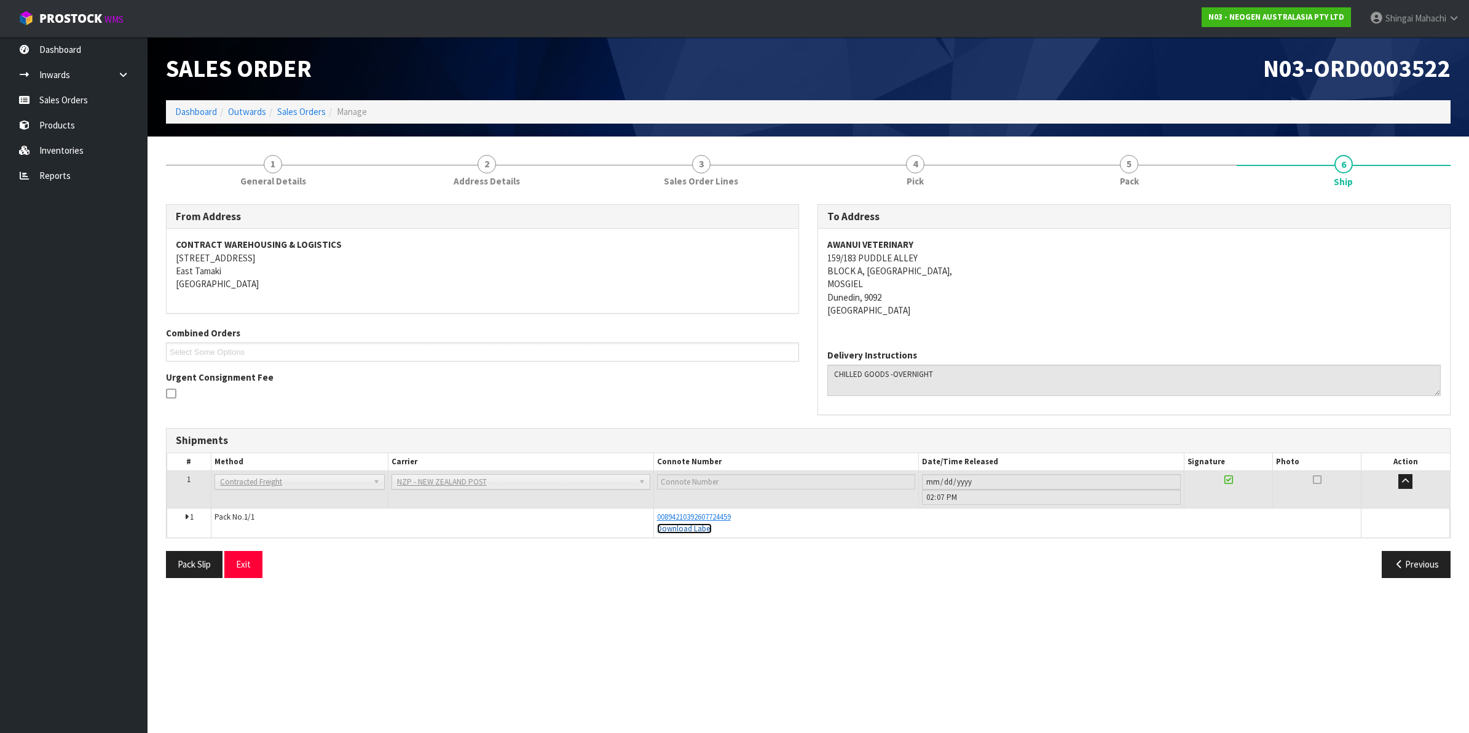
click at [678, 530] on link "Download Label" at bounding box center [684, 528] width 55 height 10
